Goal: Task Accomplishment & Management: Manage account settings

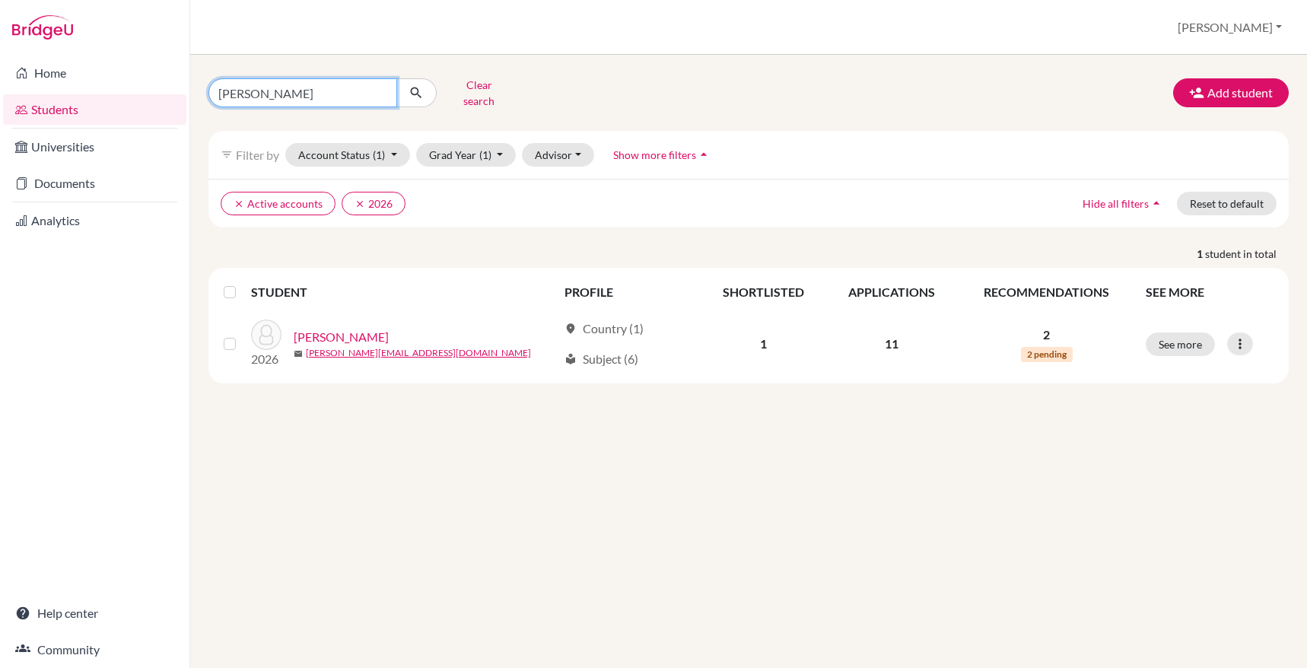
click at [385, 89] on input "[PERSON_NAME]" at bounding box center [302, 92] width 189 height 29
click at [380, 86] on input "[PERSON_NAME]" at bounding box center [302, 92] width 189 height 29
click at [335, 86] on input "Find student by name..." at bounding box center [302, 92] width 189 height 29
type input "[PERSON_NAME]"
click button "submit" at bounding box center [416, 92] width 40 height 29
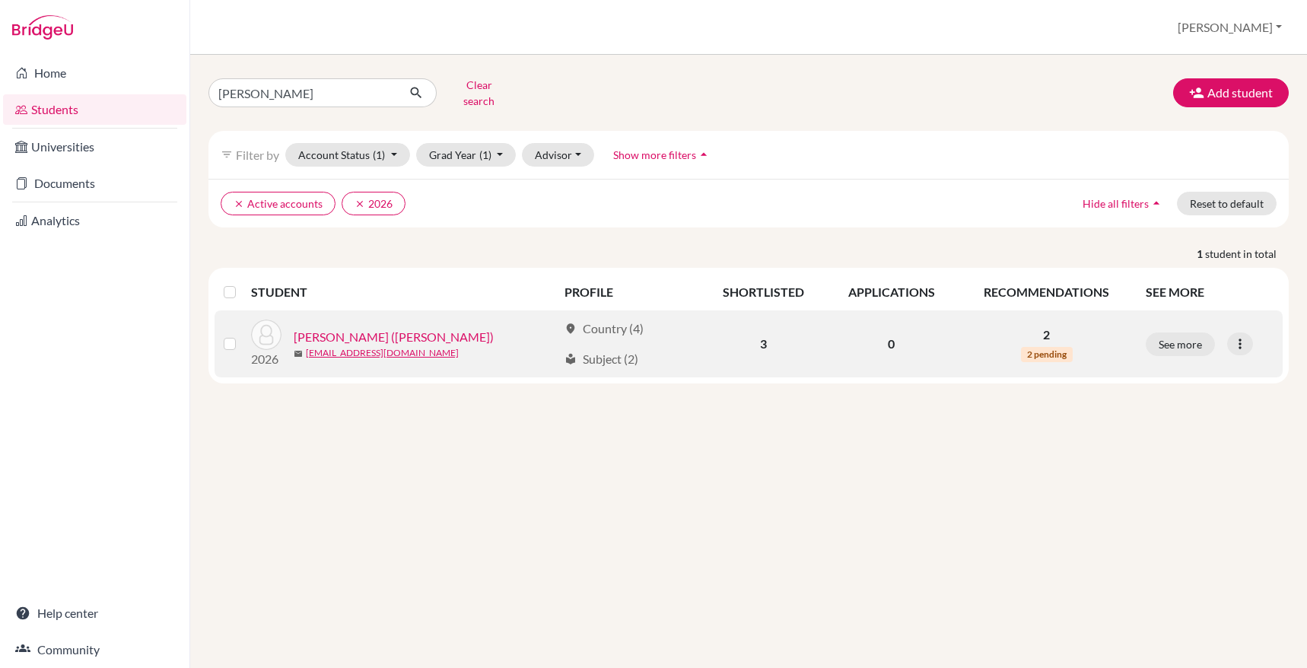
click at [1050, 334] on td "2 2 pending" at bounding box center [1046, 343] width 179 height 67
click at [367, 328] on link "[PERSON_NAME] ([PERSON_NAME])" at bounding box center [394, 337] width 200 height 18
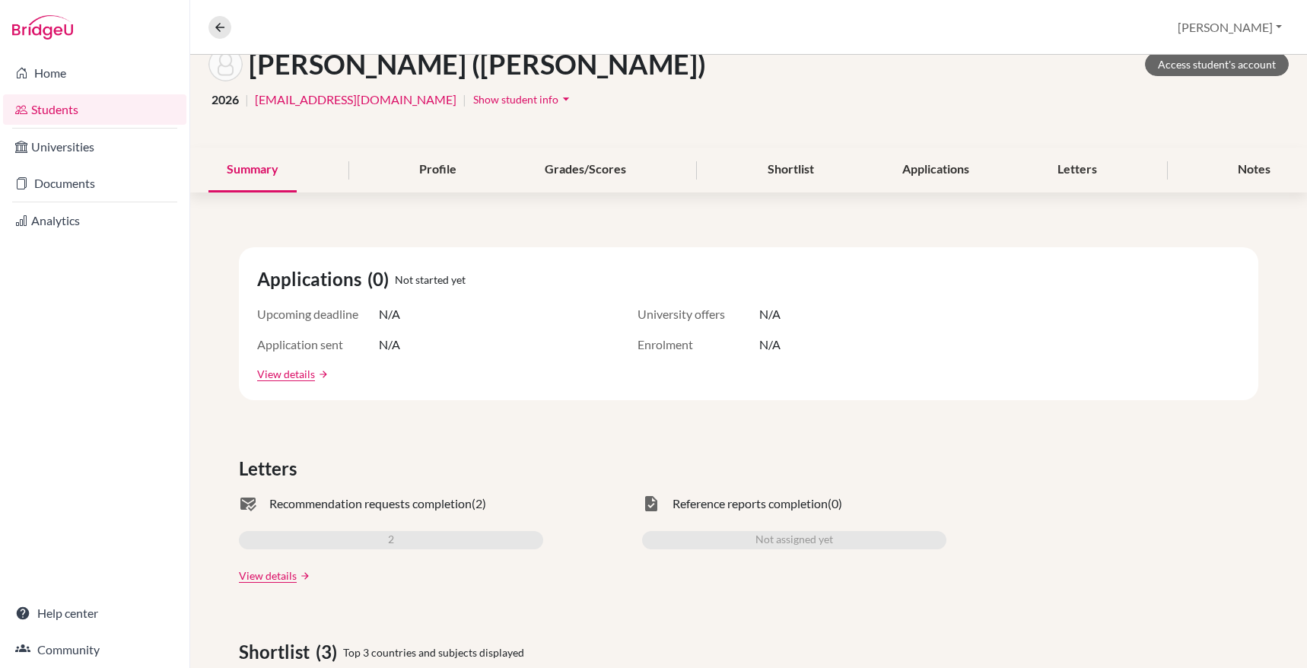
scroll to position [93, 0]
click at [268, 576] on link "View details" at bounding box center [268, 575] width 58 height 16
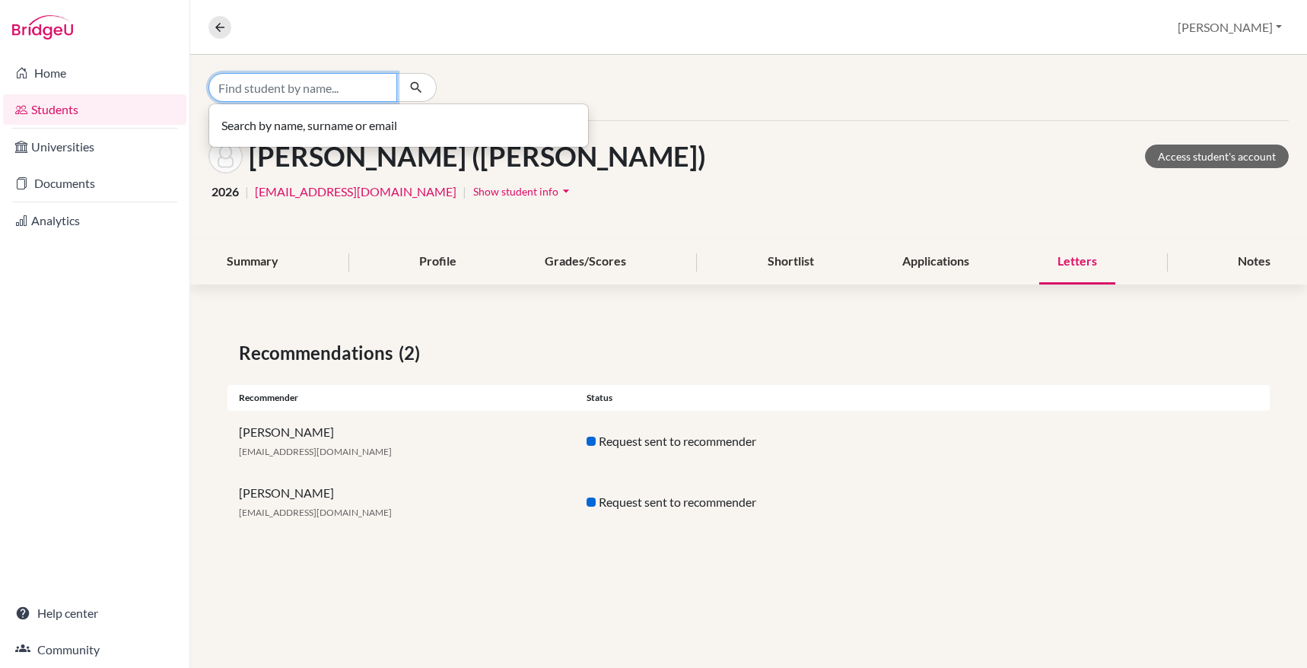
click at [293, 99] on input "Find student by name..." at bounding box center [302, 87] width 189 height 29
type input "s"
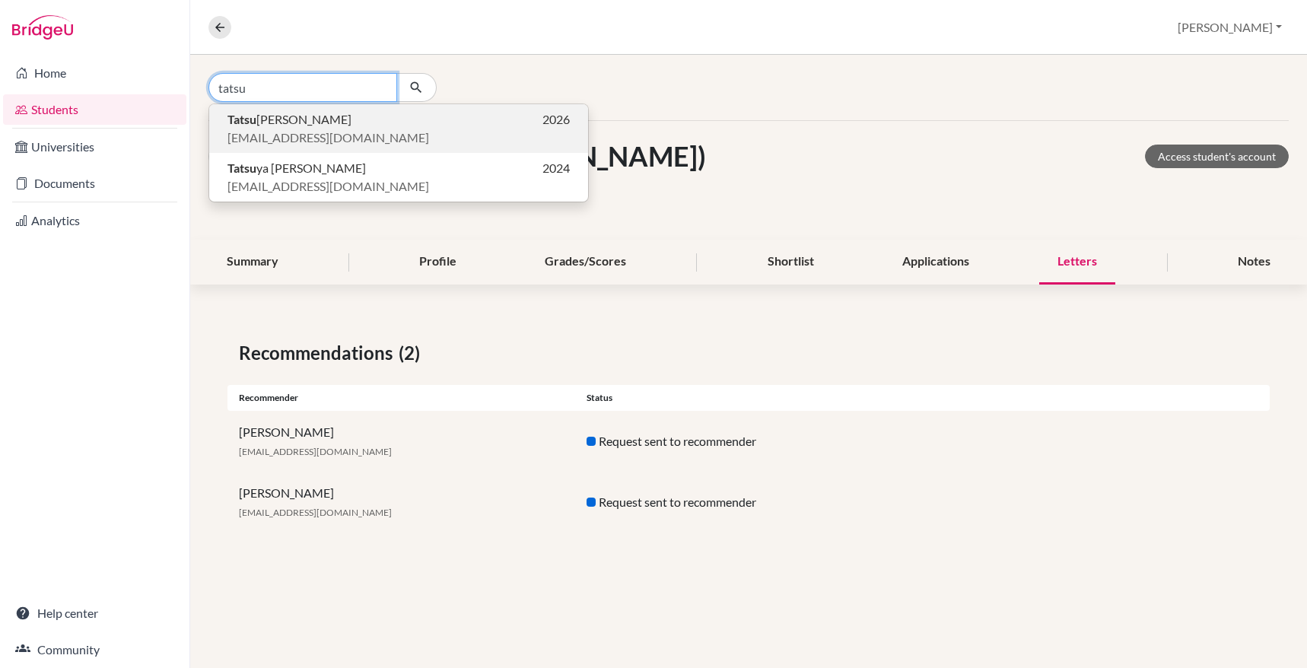
type input "tatsu"
click at [265, 129] on span "[EMAIL_ADDRESS][DOMAIN_NAME]" at bounding box center [328, 138] width 202 height 18
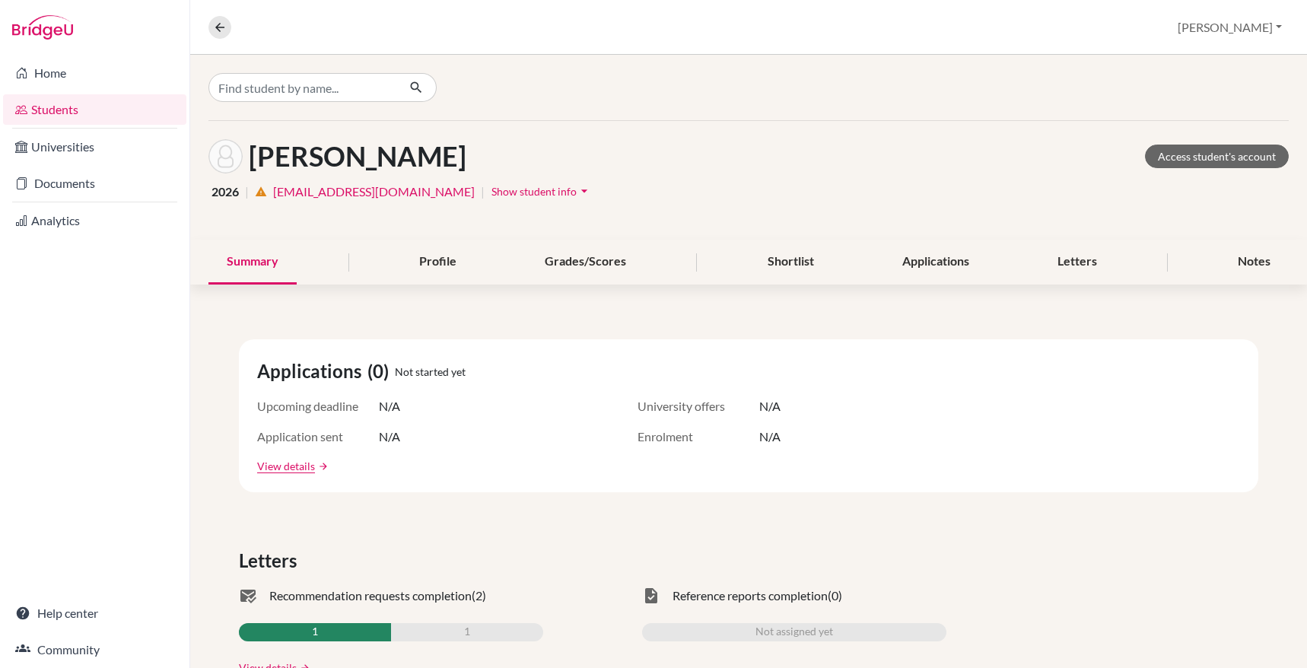
click at [355, 201] on div "2026 | warning [EMAIL_ADDRESS][DOMAIN_NAME] | Show student info arrow_drop_down" at bounding box center [748, 191] width 1080 height 24
click at [339, 190] on link "[EMAIL_ADDRESS][DOMAIN_NAME]" at bounding box center [374, 192] width 202 height 18
click at [491, 186] on span "Show student info" at bounding box center [533, 191] width 85 height 13
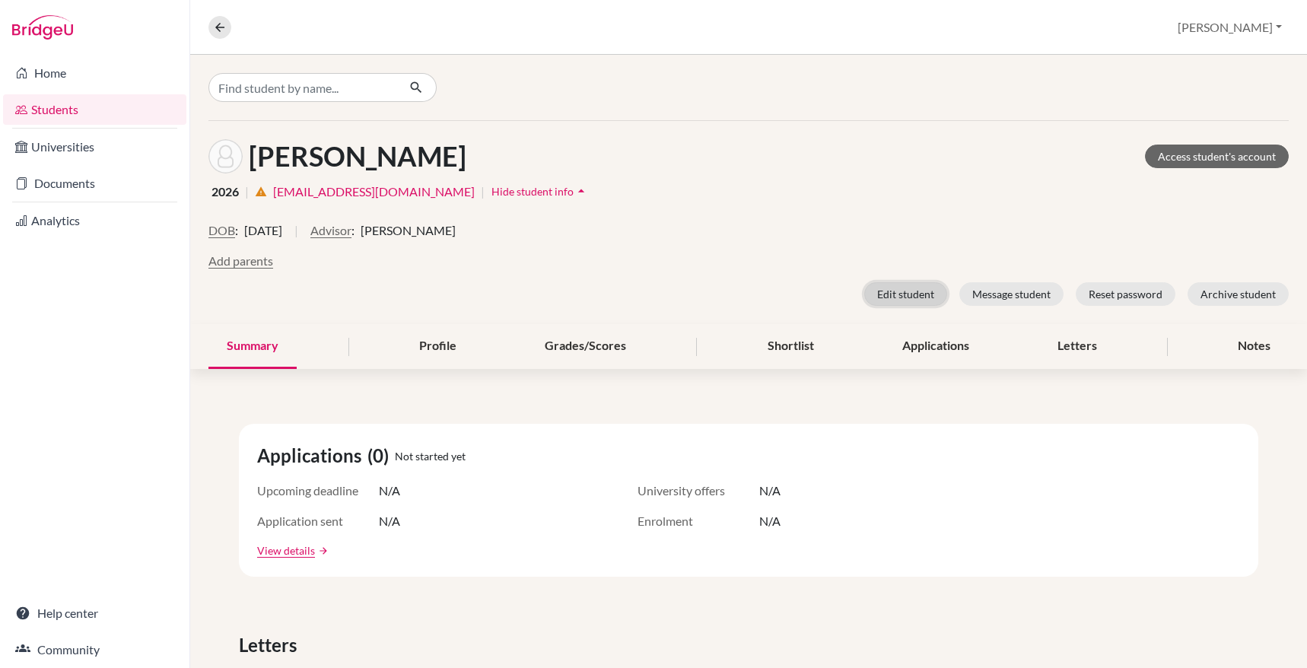
click at [897, 291] on button "Edit student" at bounding box center [905, 294] width 83 height 24
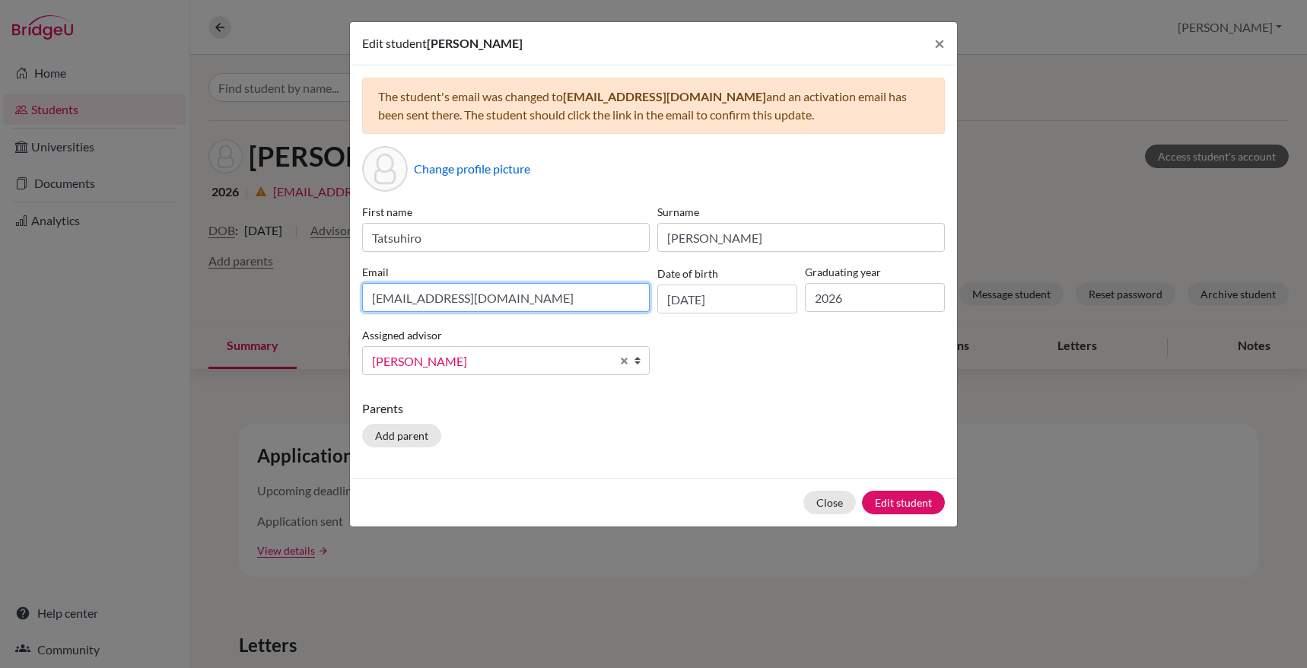
click at [555, 297] on input "[EMAIL_ADDRESS][DOMAIN_NAME]" at bounding box center [505, 297] width 287 height 29
type input "[EMAIL_ADDRESS][DOMAIN_NAME]"
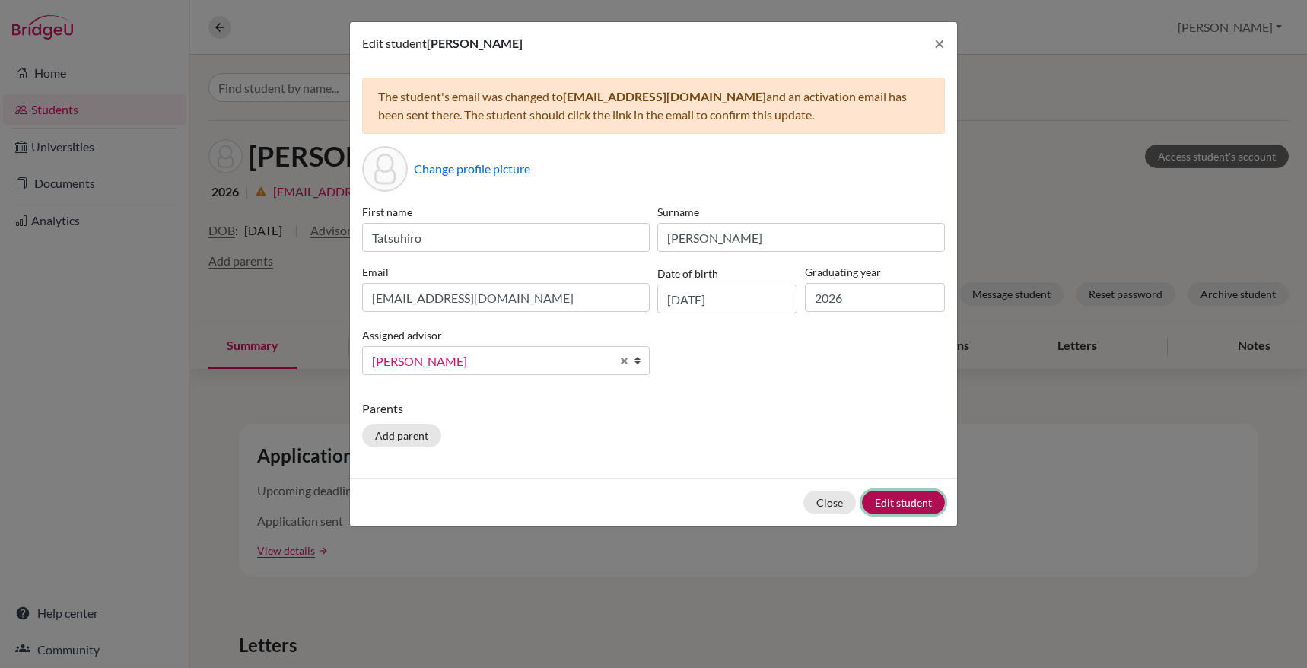
click at [906, 498] on button "Edit student" at bounding box center [903, 503] width 83 height 24
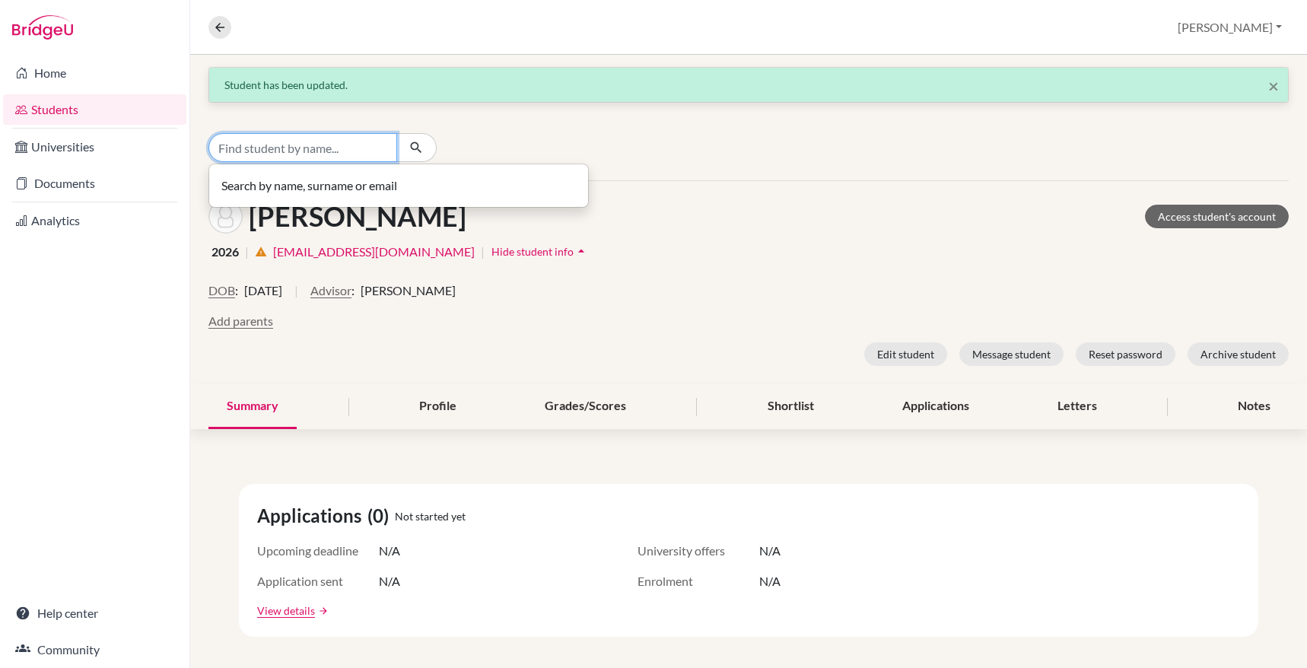
click at [288, 144] on input "Find student by name..." at bounding box center [302, 147] width 189 height 29
type input "theerakul"
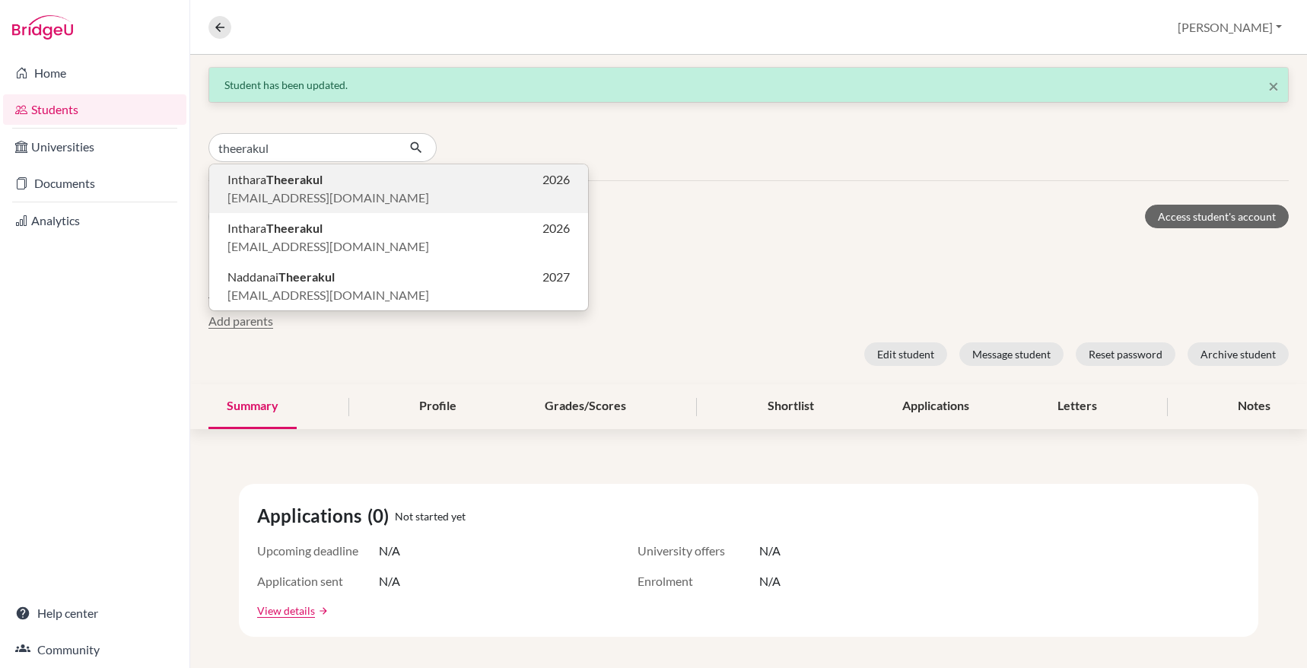
click at [353, 189] on p "[EMAIL_ADDRESS][DOMAIN_NAME]" at bounding box center [398, 198] width 342 height 18
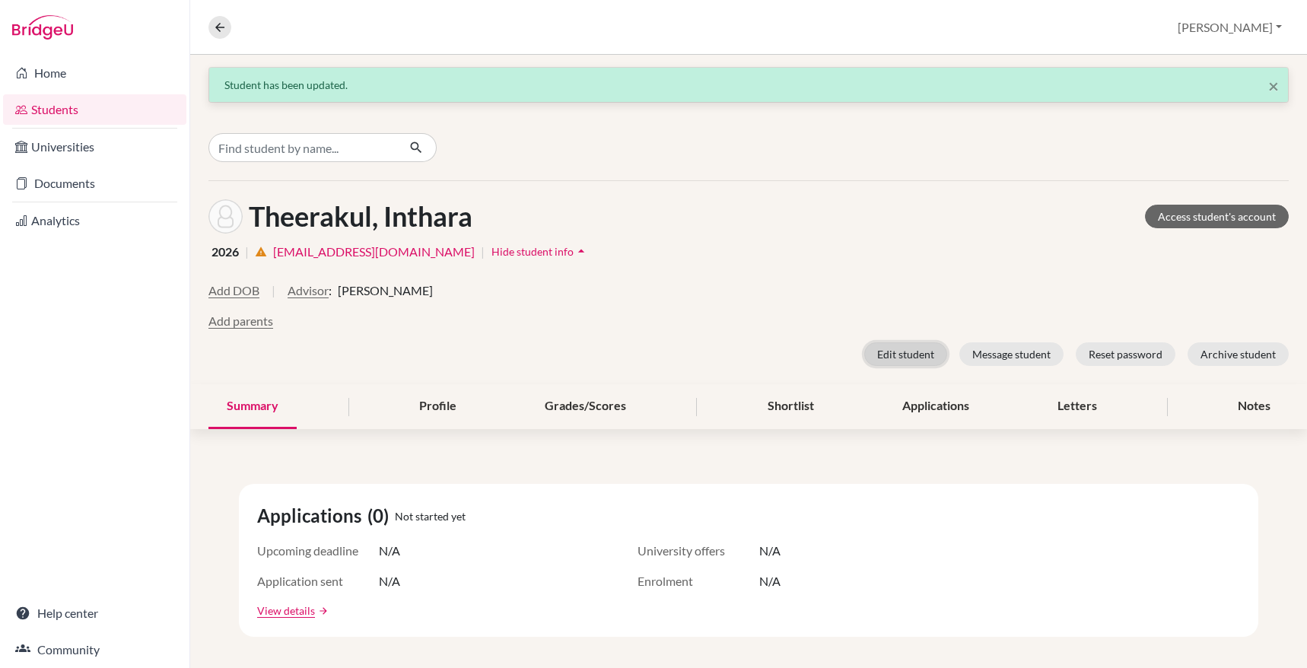
click at [882, 354] on button "Edit student" at bounding box center [905, 354] width 83 height 24
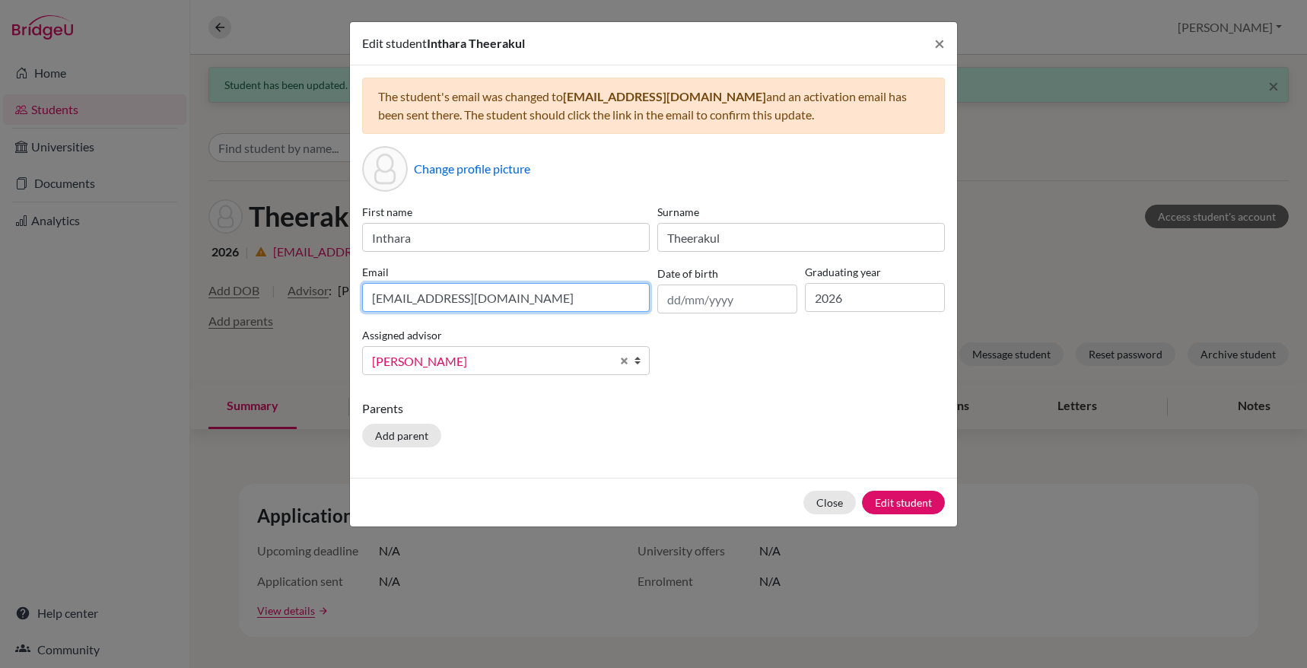
click at [555, 305] on input "[EMAIL_ADDRESS][DOMAIN_NAME]" at bounding box center [505, 297] width 287 height 29
type input "i"
type input "[EMAIL_ADDRESS][DOMAIN_NAME]"
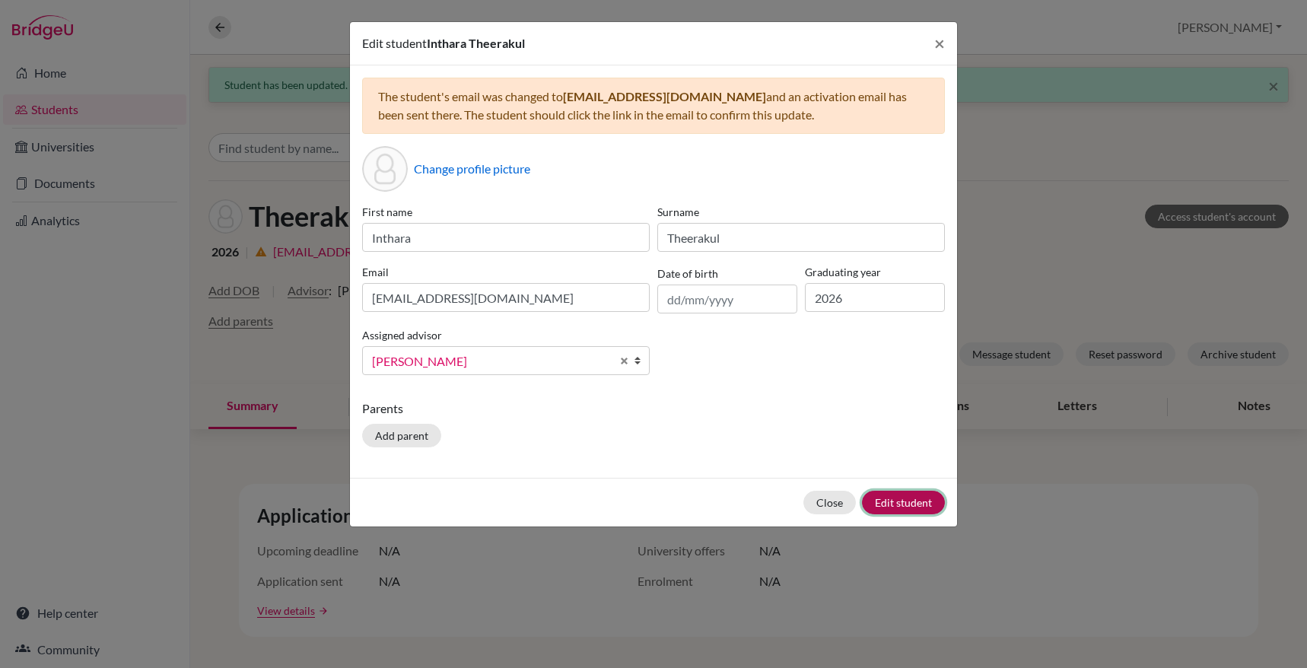
click at [909, 496] on button "Edit student" at bounding box center [903, 503] width 83 height 24
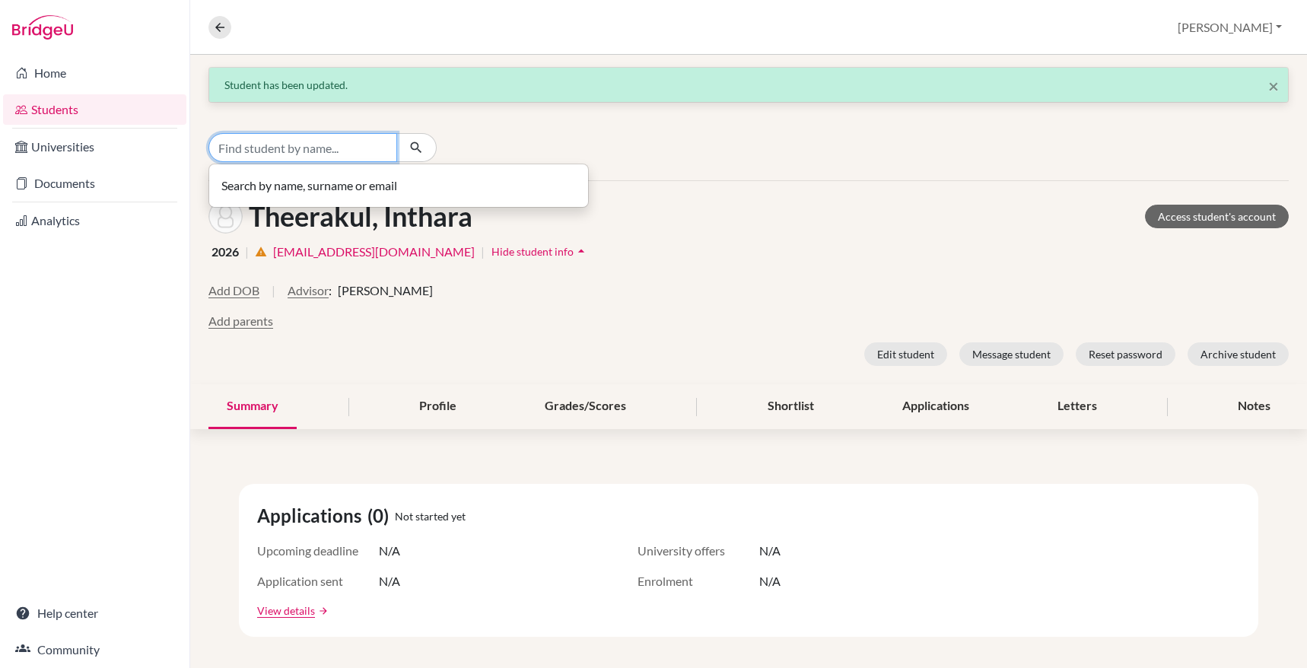
click at [322, 146] on input "Find student by name..." at bounding box center [302, 147] width 189 height 29
type input "[PERSON_NAME]"
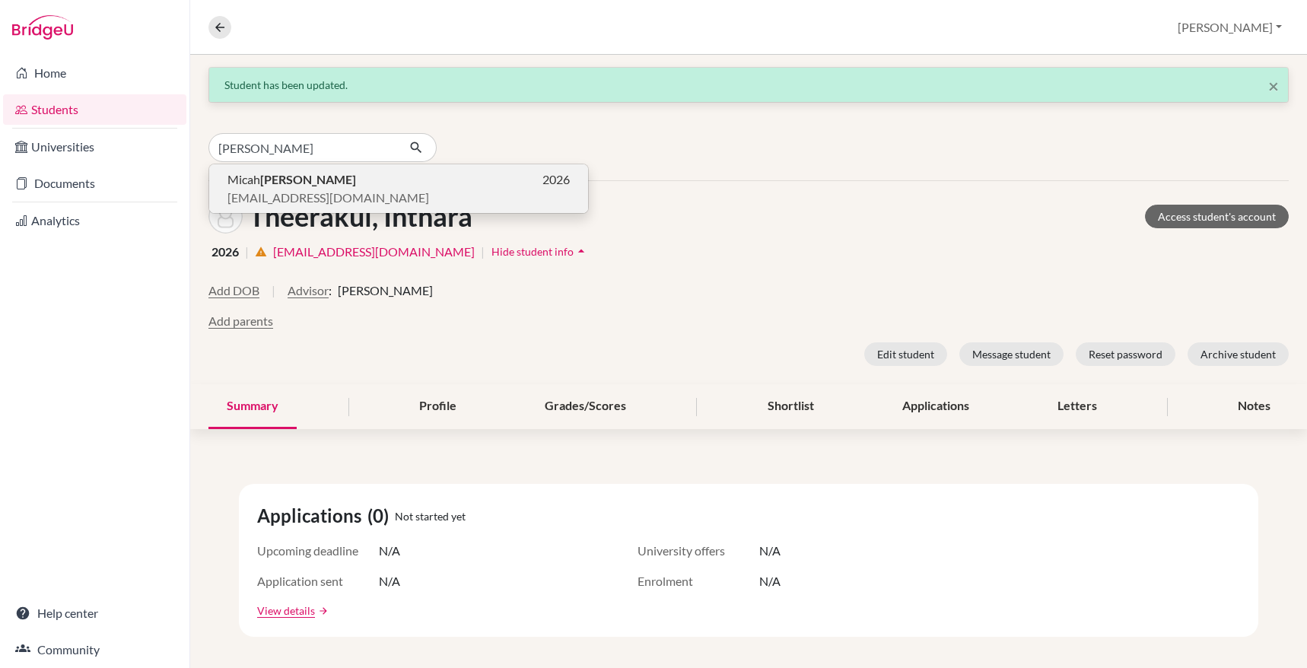
click at [433, 176] on p "[PERSON_NAME] 2026" at bounding box center [398, 179] width 342 height 18
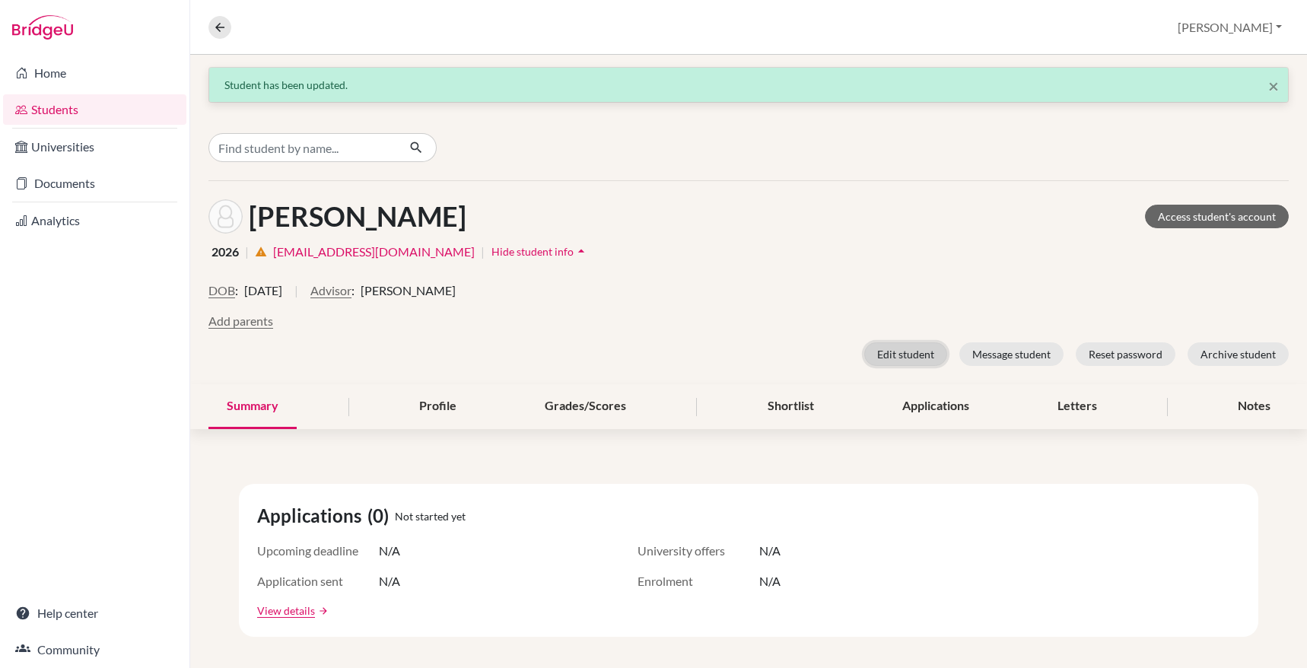
click at [878, 357] on button "Edit student" at bounding box center [905, 354] width 83 height 24
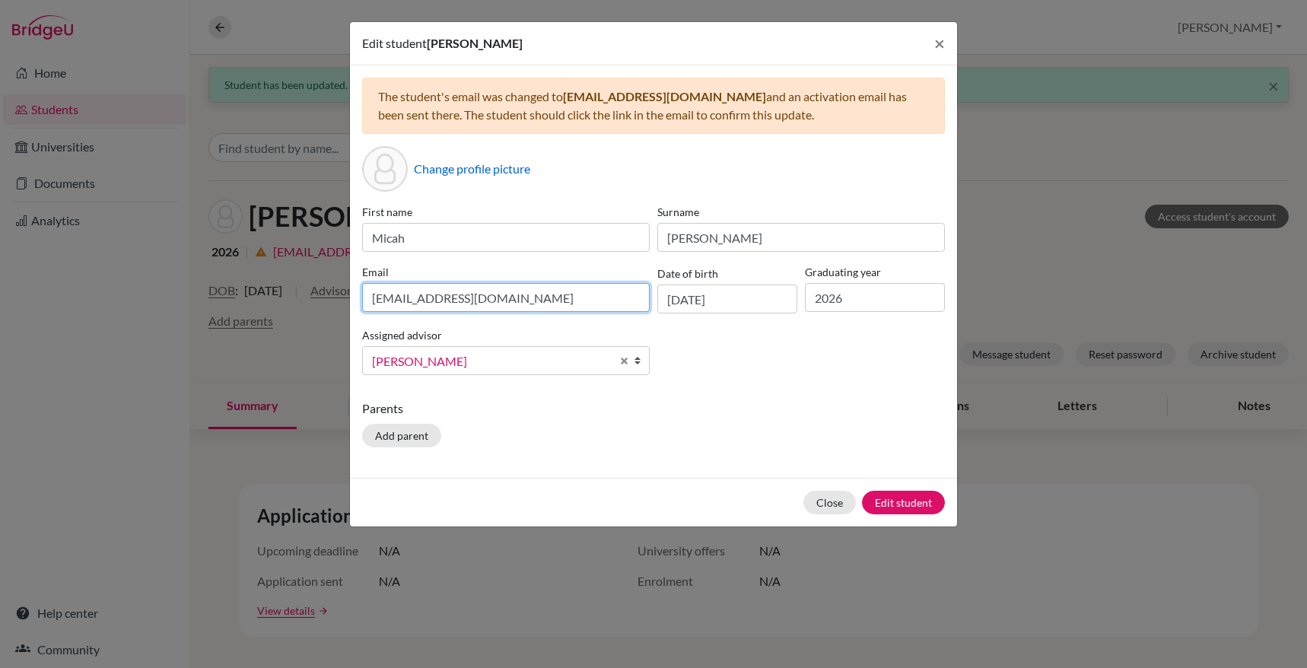
click at [516, 291] on input "[EMAIL_ADDRESS][DOMAIN_NAME]" at bounding box center [505, 297] width 287 height 29
type input "[EMAIL_ADDRESS][DOMAIN_NAME]"
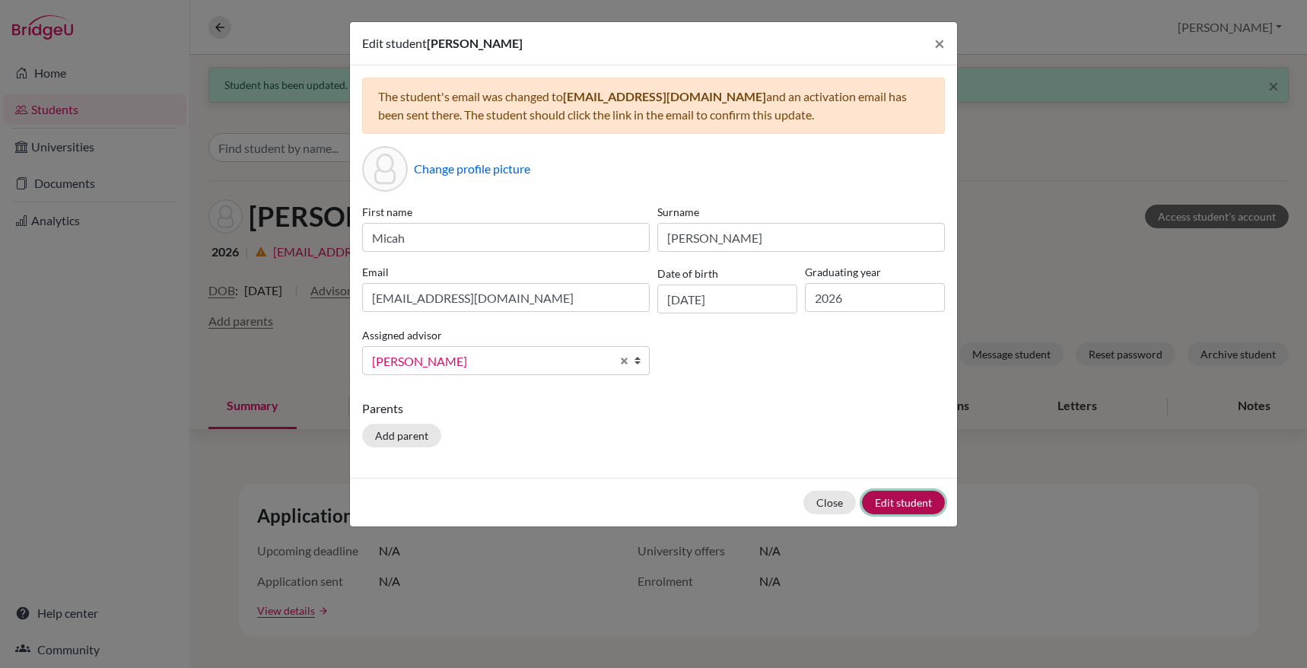
click at [900, 513] on button "Edit student" at bounding box center [903, 503] width 83 height 24
